Goal: Information Seeking & Learning: Learn about a topic

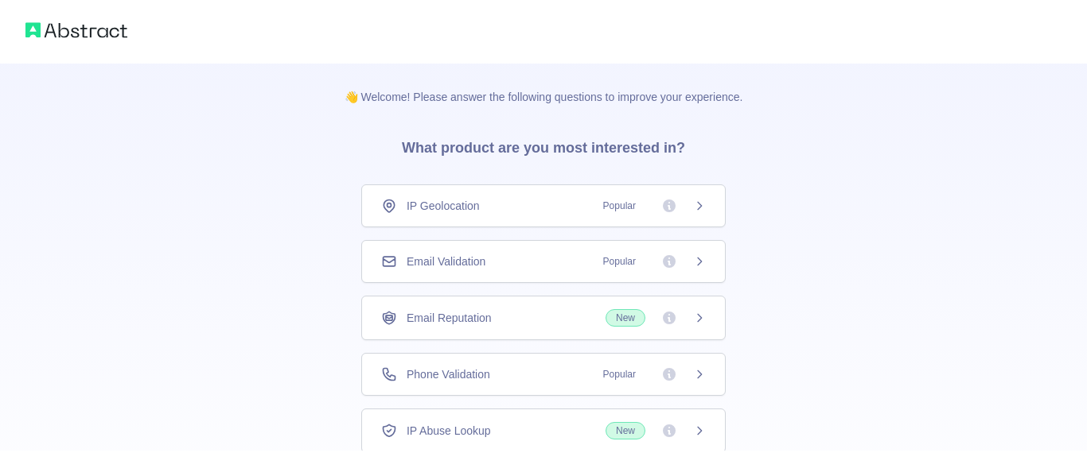
click at [701, 205] on icon at bounding box center [700, 205] width 4 height 7
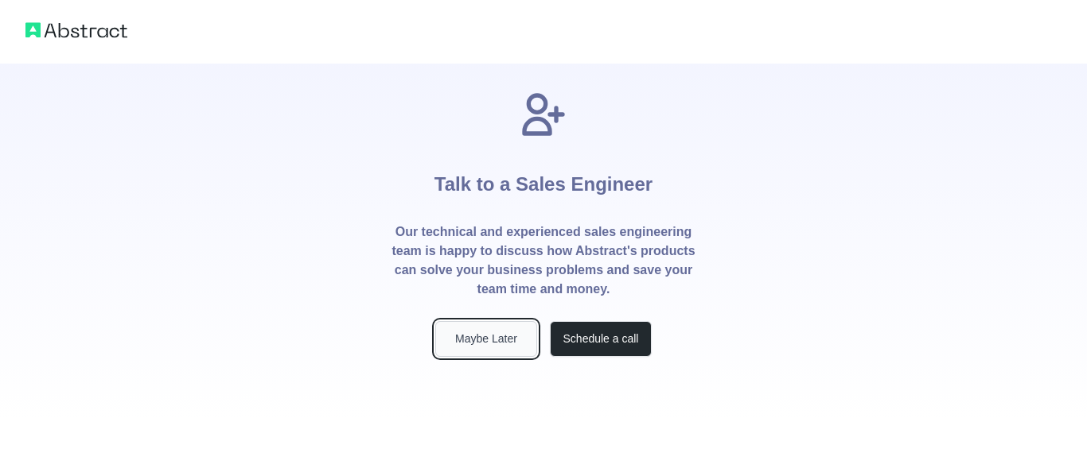
click at [461, 346] on button "Maybe Later" at bounding box center [486, 339] width 102 height 36
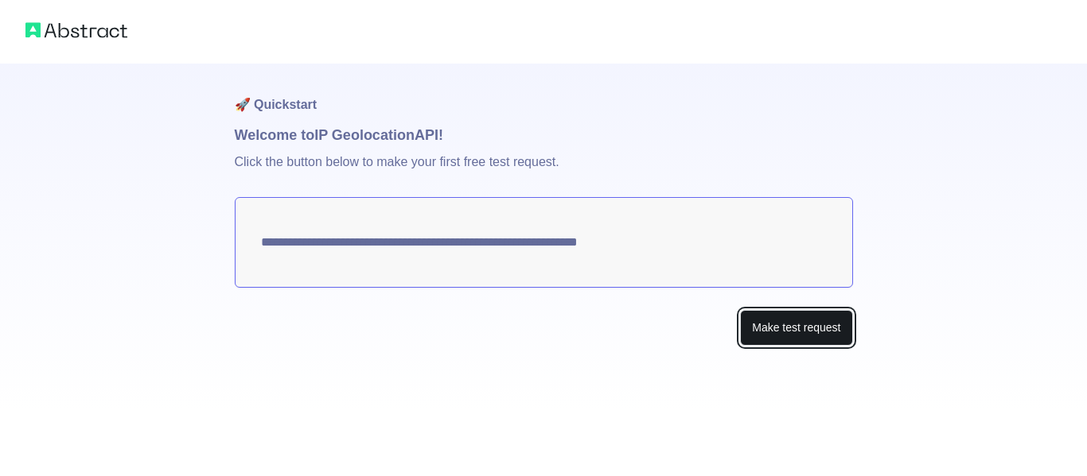
click at [839, 336] on button "Make test request" at bounding box center [796, 328] width 112 height 36
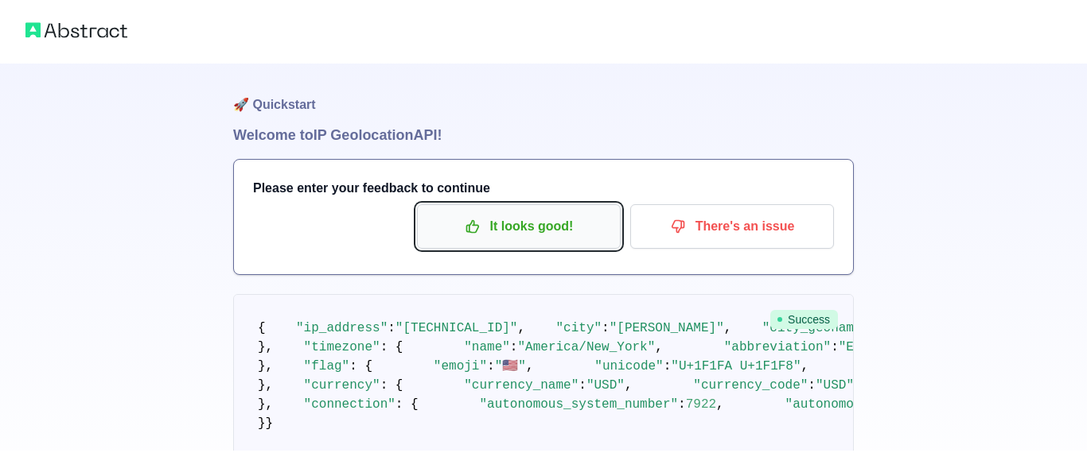
click at [534, 226] on p "It looks good!" at bounding box center [519, 226] width 180 height 27
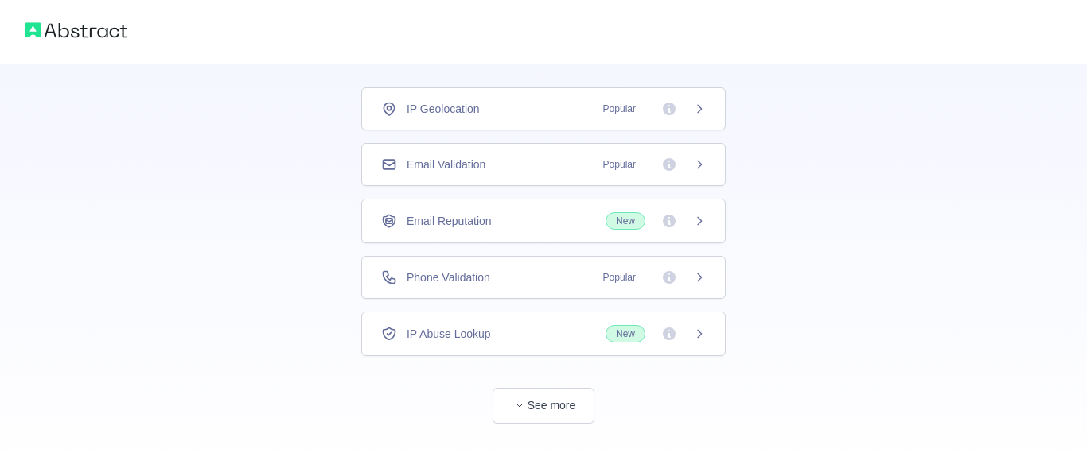
scroll to position [98, 0]
click at [543, 414] on button "See more" at bounding box center [543, 405] width 102 height 36
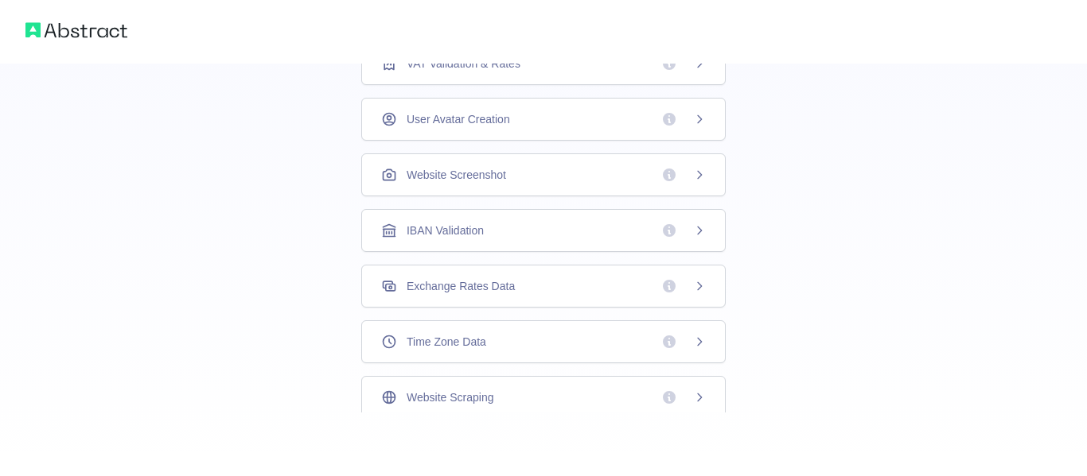
scroll to position [0, 0]
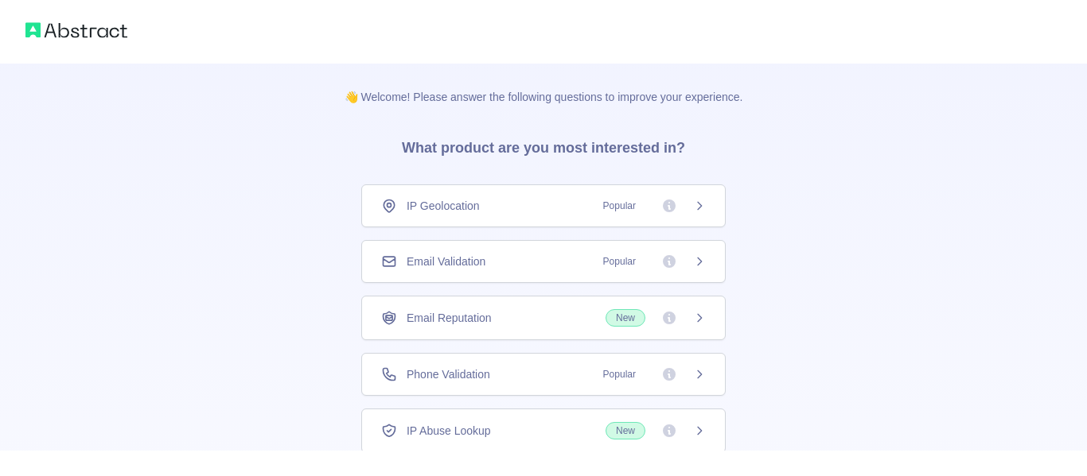
click at [626, 204] on span "Popular" at bounding box center [619, 206] width 52 height 16
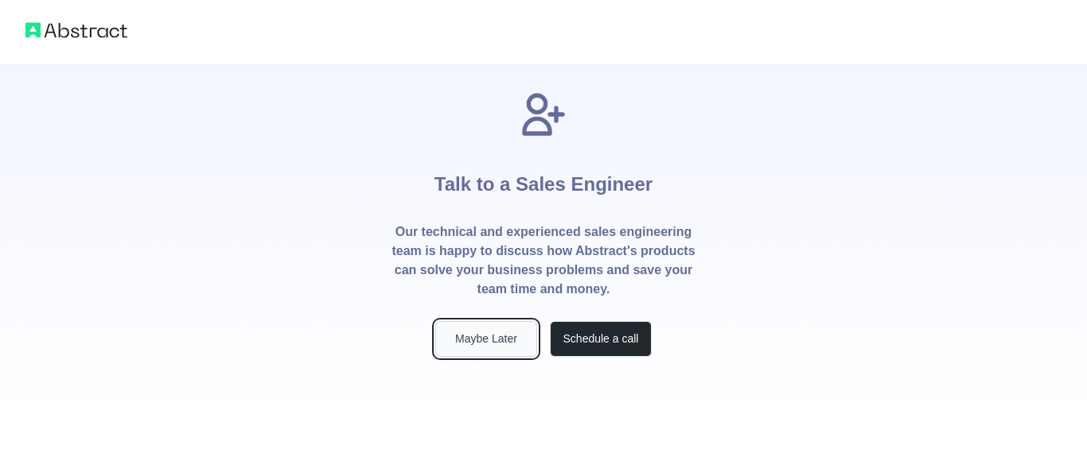
click at [515, 331] on button "Maybe Later" at bounding box center [486, 339] width 102 height 36
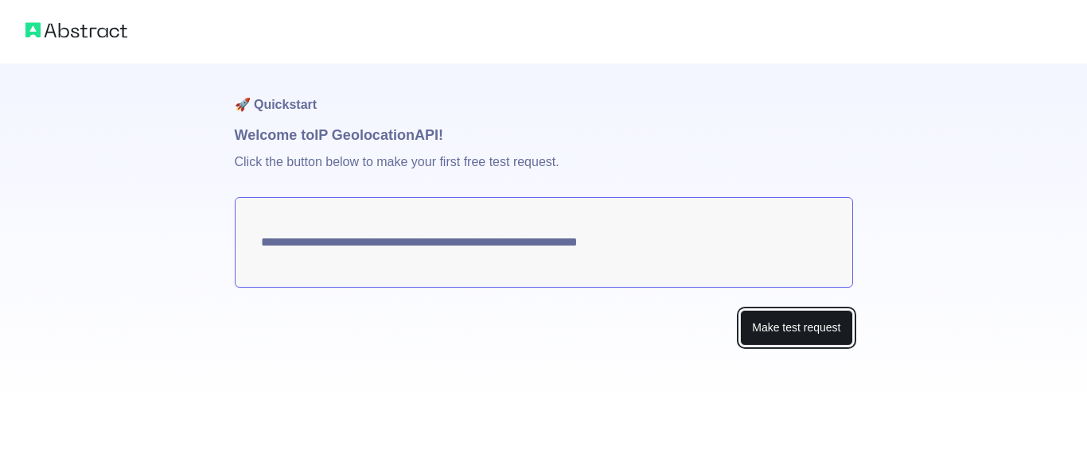
click at [799, 329] on button "Make test request" at bounding box center [796, 328] width 112 height 36
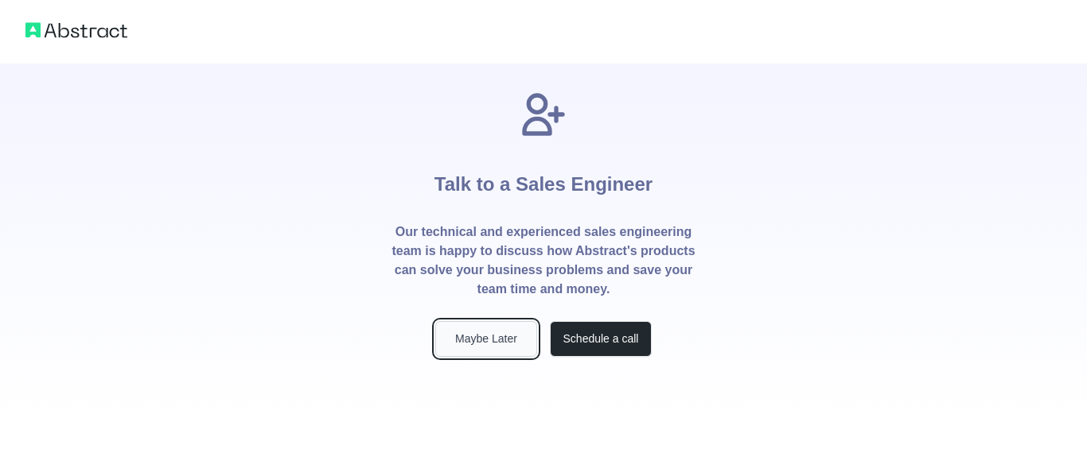
click at [518, 345] on button "Maybe Later" at bounding box center [486, 339] width 102 height 36
